Goal: Information Seeking & Learning: Check status

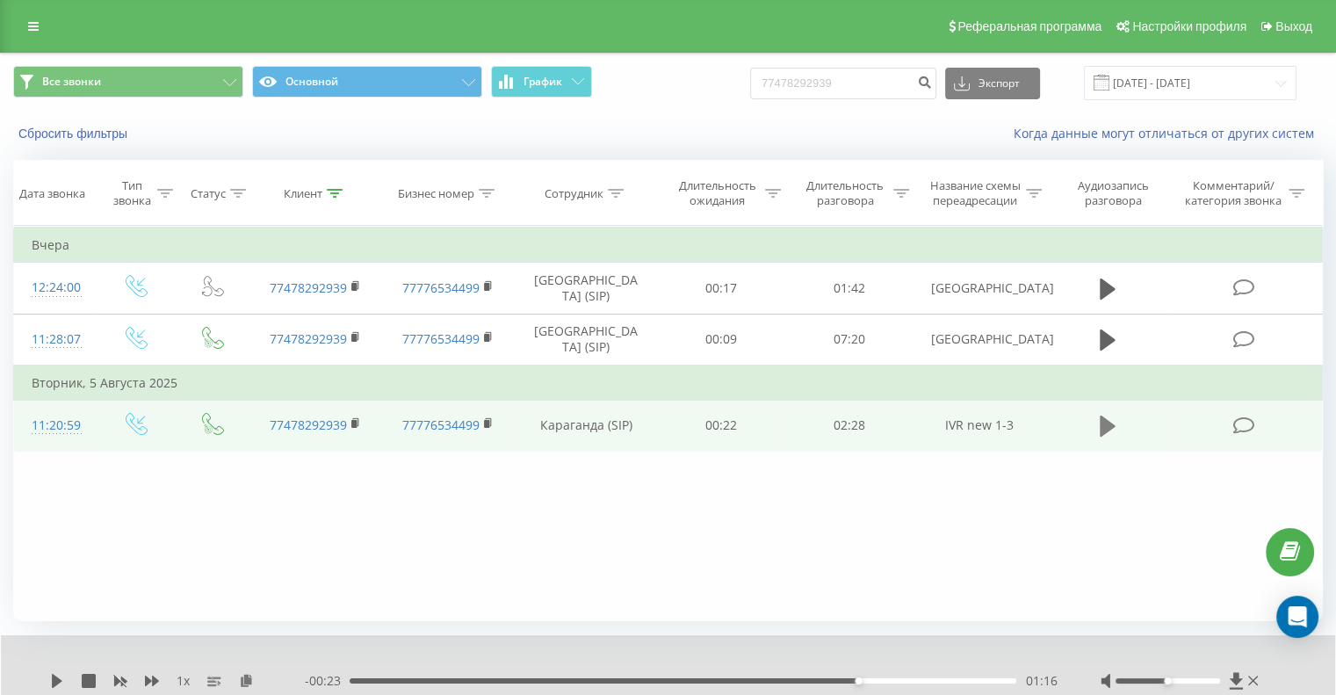
click at [1109, 425] on icon at bounding box center [1108, 426] width 16 height 21
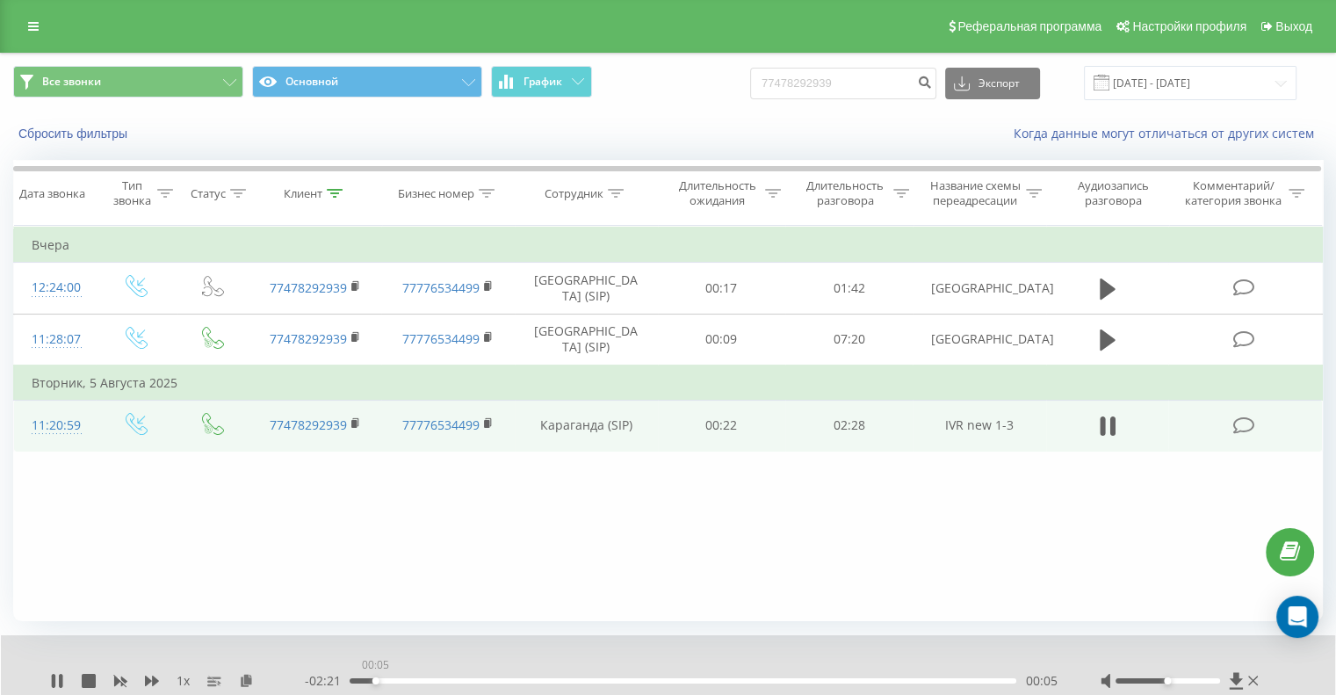
click at [375, 679] on div "00:05" at bounding box center [683, 680] width 667 height 5
click at [388, 681] on div "00:07" at bounding box center [683, 680] width 667 height 5
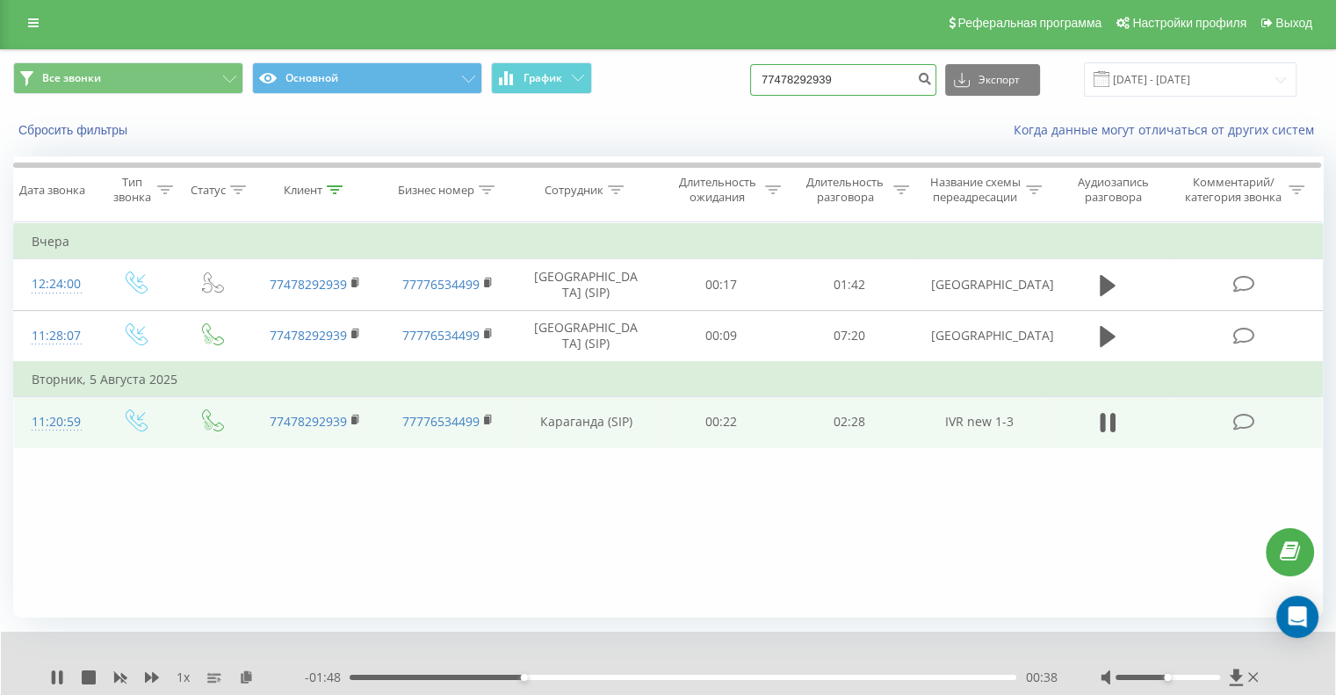
drag, startPoint x: 872, startPoint y: 76, endPoint x: 731, endPoint y: 76, distance: 140.6
click at [731, 76] on div "Все звонки Основной График 77478292939 Экспорт .csv .xls .xlsx 20.05.2025 - 20.…" at bounding box center [668, 79] width 1310 height 34
click at [1097, 413] on button at bounding box center [1108, 422] width 26 height 26
click at [875, 67] on input "77478292939" at bounding box center [843, 80] width 186 height 32
type input "77089016708"
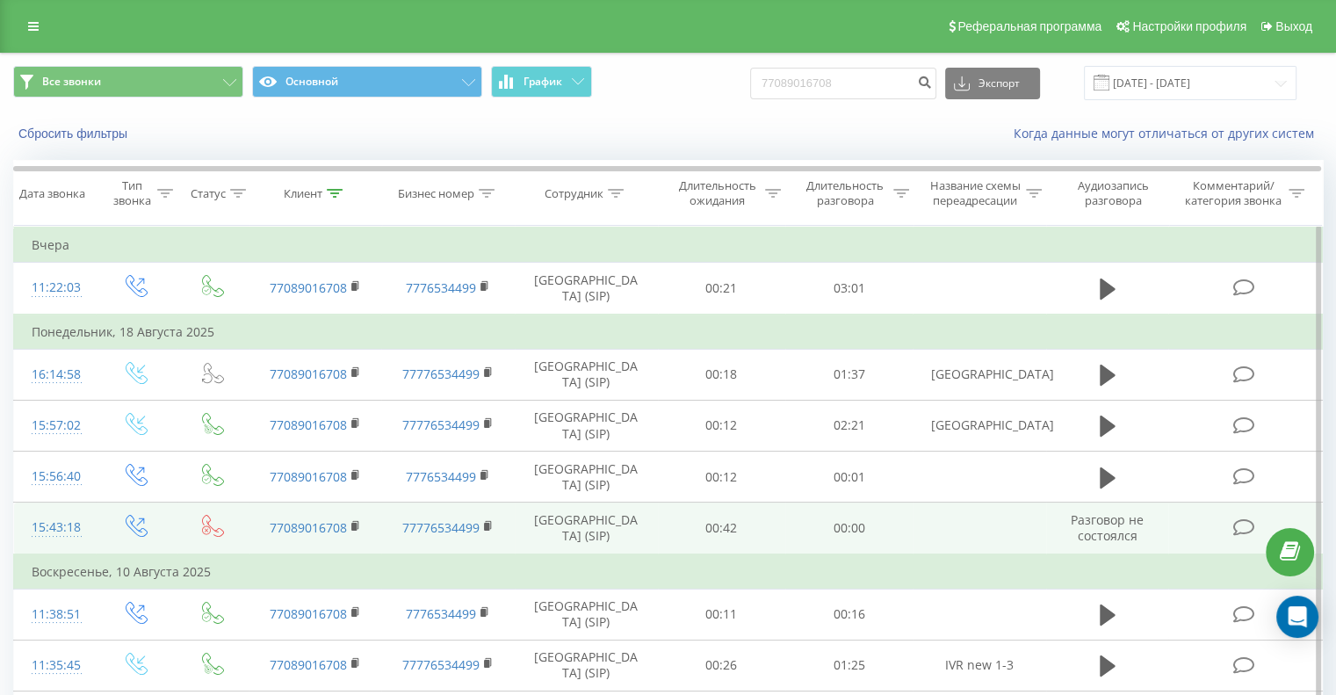
scroll to position [281, 0]
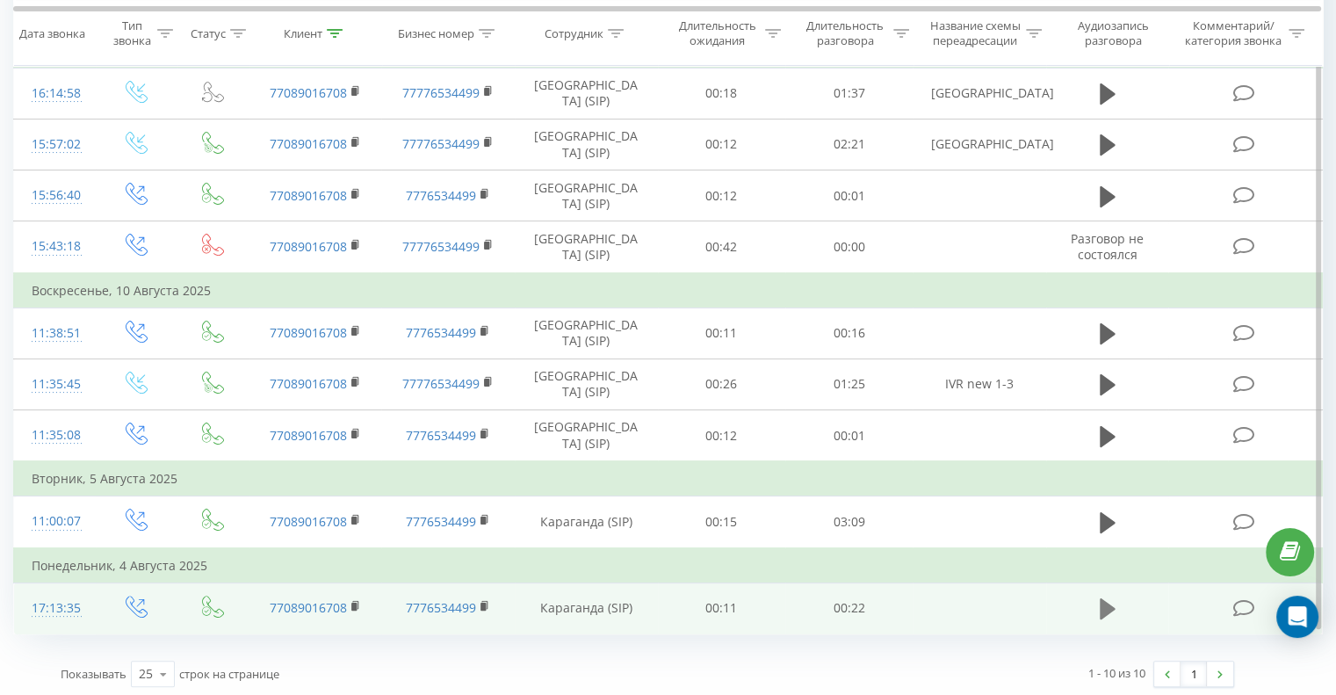
click at [1113, 600] on icon at bounding box center [1108, 609] width 16 height 25
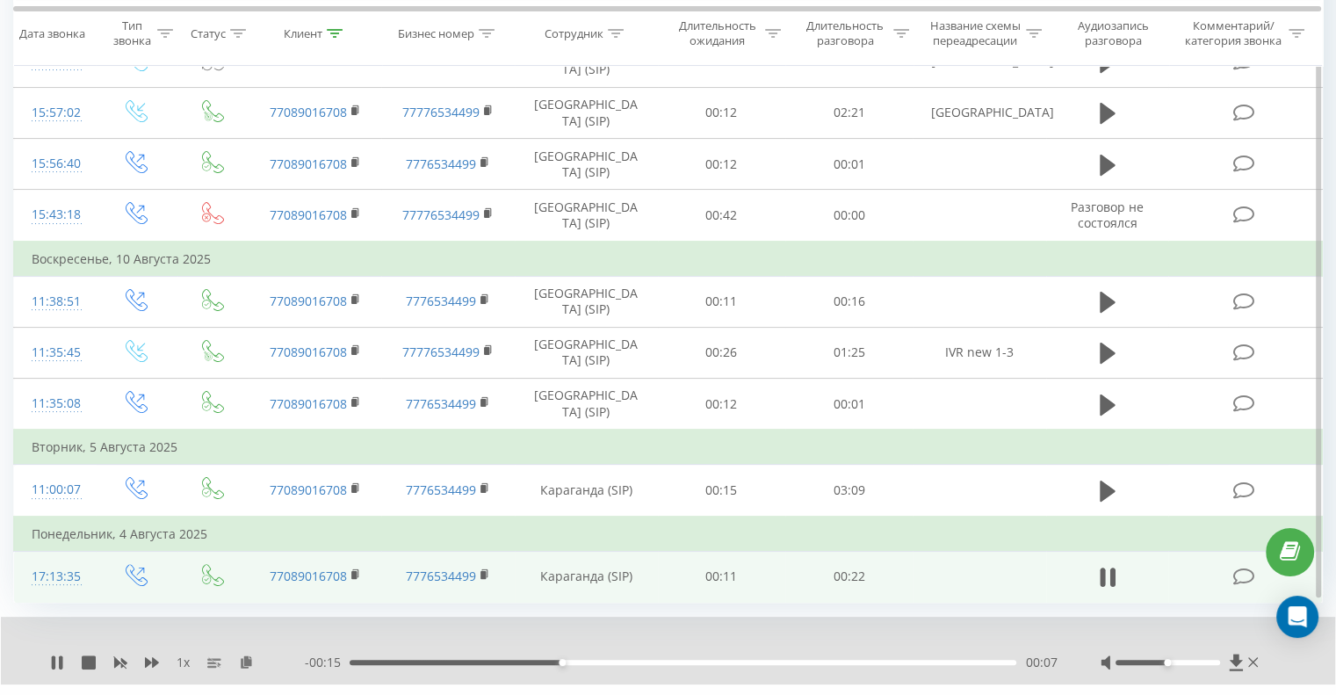
scroll to position [350, 0]
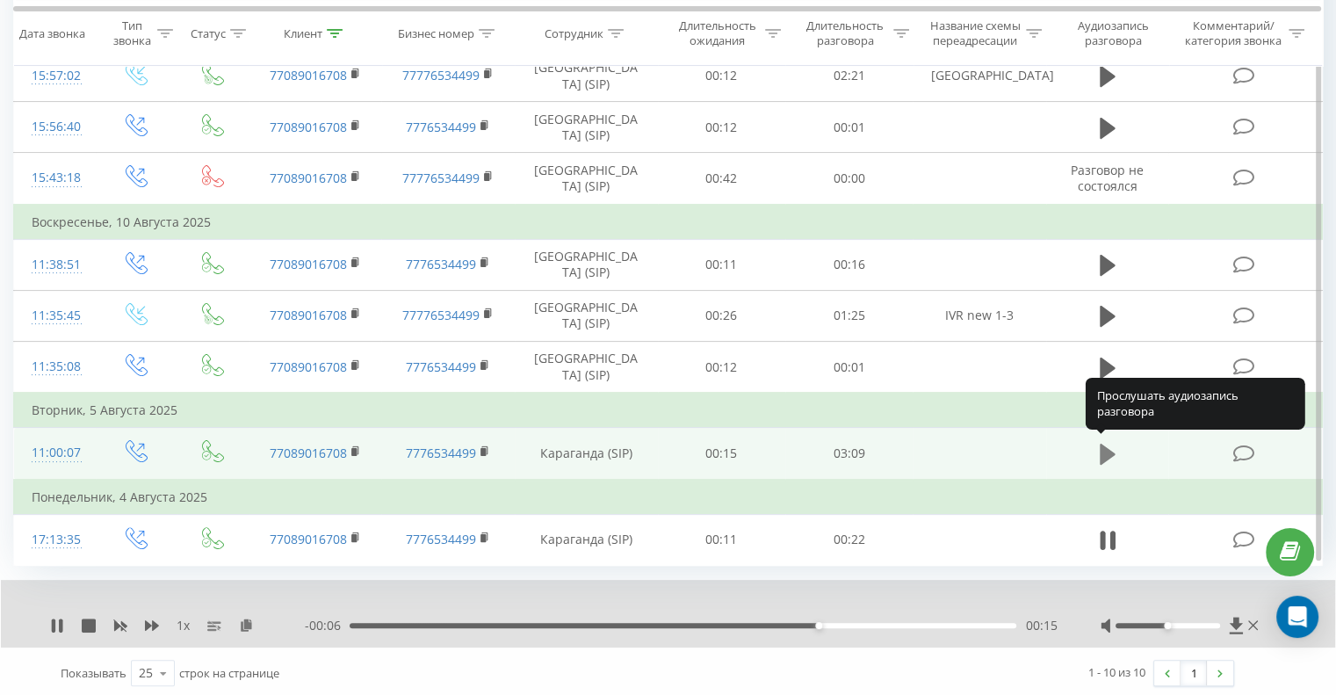
click at [1107, 447] on icon at bounding box center [1108, 454] width 16 height 21
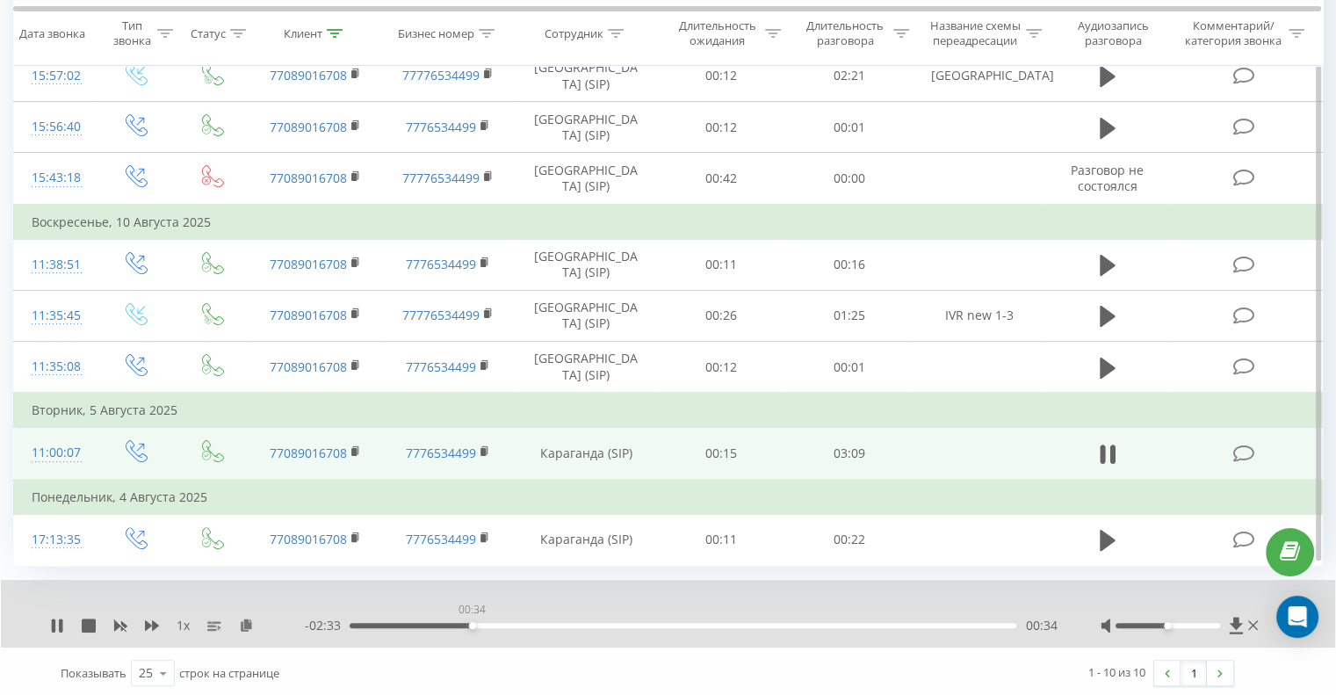
click at [472, 623] on div "00:34" at bounding box center [683, 625] width 667 height 5
click at [524, 623] on div "00:38" at bounding box center [683, 625] width 667 height 5
click at [626, 623] on div "01:18" at bounding box center [683, 625] width 667 height 5
click at [1100, 456] on icon at bounding box center [1102, 454] width 5 height 19
